Goal: Task Accomplishment & Management: Manage account settings

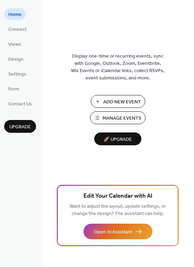
click at [119, 121] on span "Manage Events" at bounding box center [122, 118] width 39 height 7
click at [13, 48] on span "Views" at bounding box center [14, 44] width 13 height 7
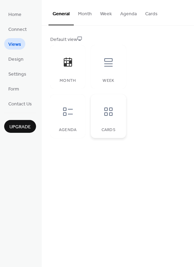
click at [109, 114] on icon at bounding box center [108, 111] width 8 height 8
click at [71, 112] on icon at bounding box center [67, 111] width 11 height 11
click at [100, 114] on div at bounding box center [108, 111] width 21 height 21
click at [108, 63] on icon at bounding box center [108, 62] width 11 height 11
click at [106, 123] on div "Cards" at bounding box center [108, 116] width 35 height 44
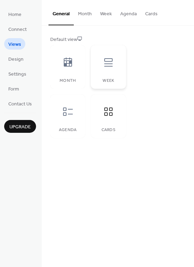
click at [99, 62] on div at bounding box center [108, 62] width 21 height 21
